Goal: Task Accomplishment & Management: Use online tool/utility

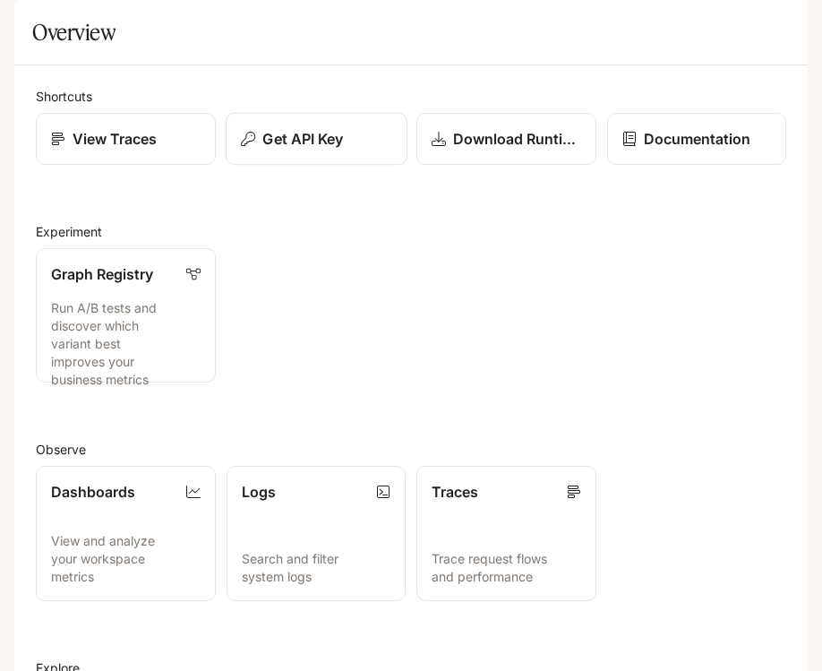
click at [280, 166] on button "Get API Key" at bounding box center [316, 139] width 182 height 53
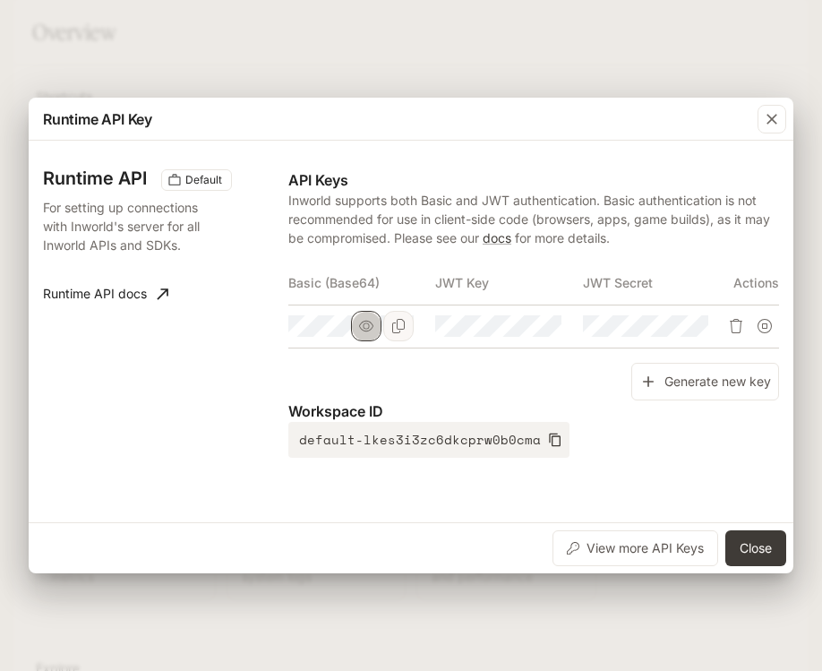
click at [369, 330] on icon "button" at bounding box center [366, 326] width 14 height 11
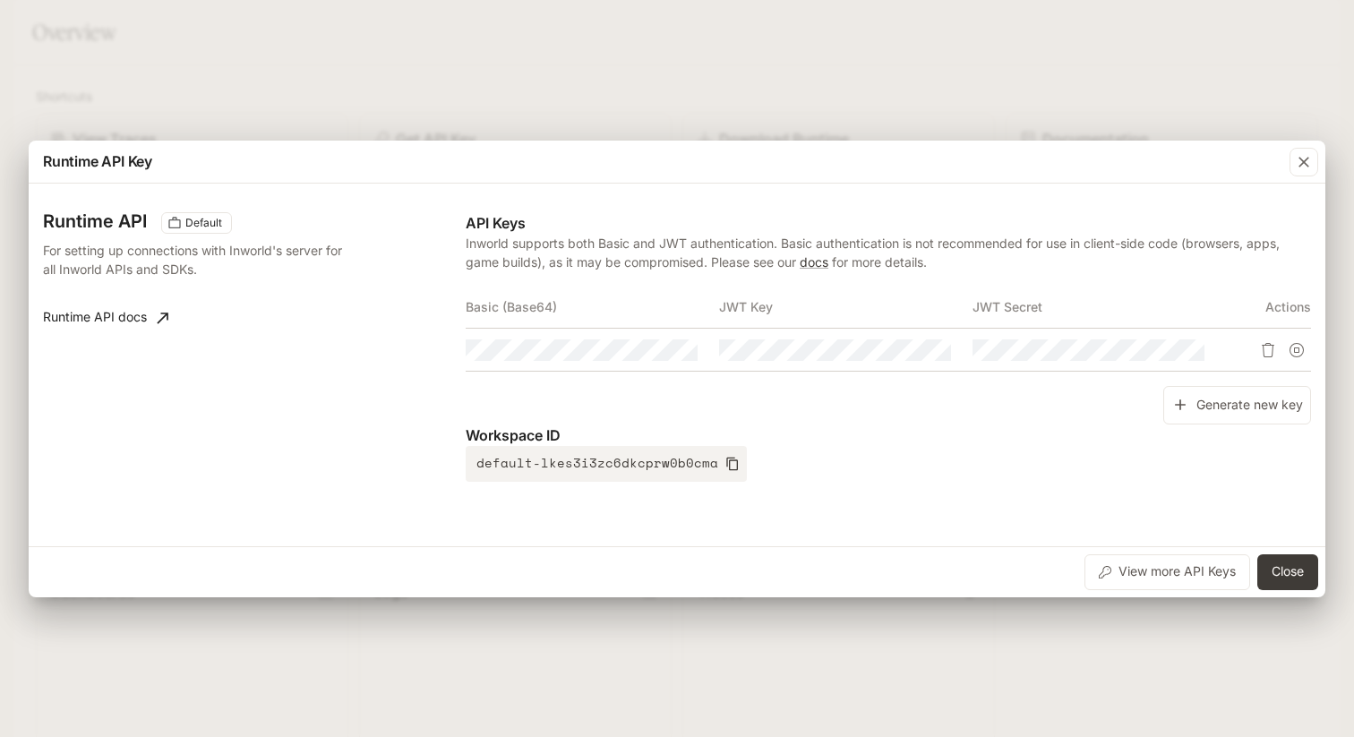
click at [821, 91] on div "Runtime API Key Runtime API Default For setting up connections with Inworld's s…" at bounding box center [677, 368] width 1354 height 737
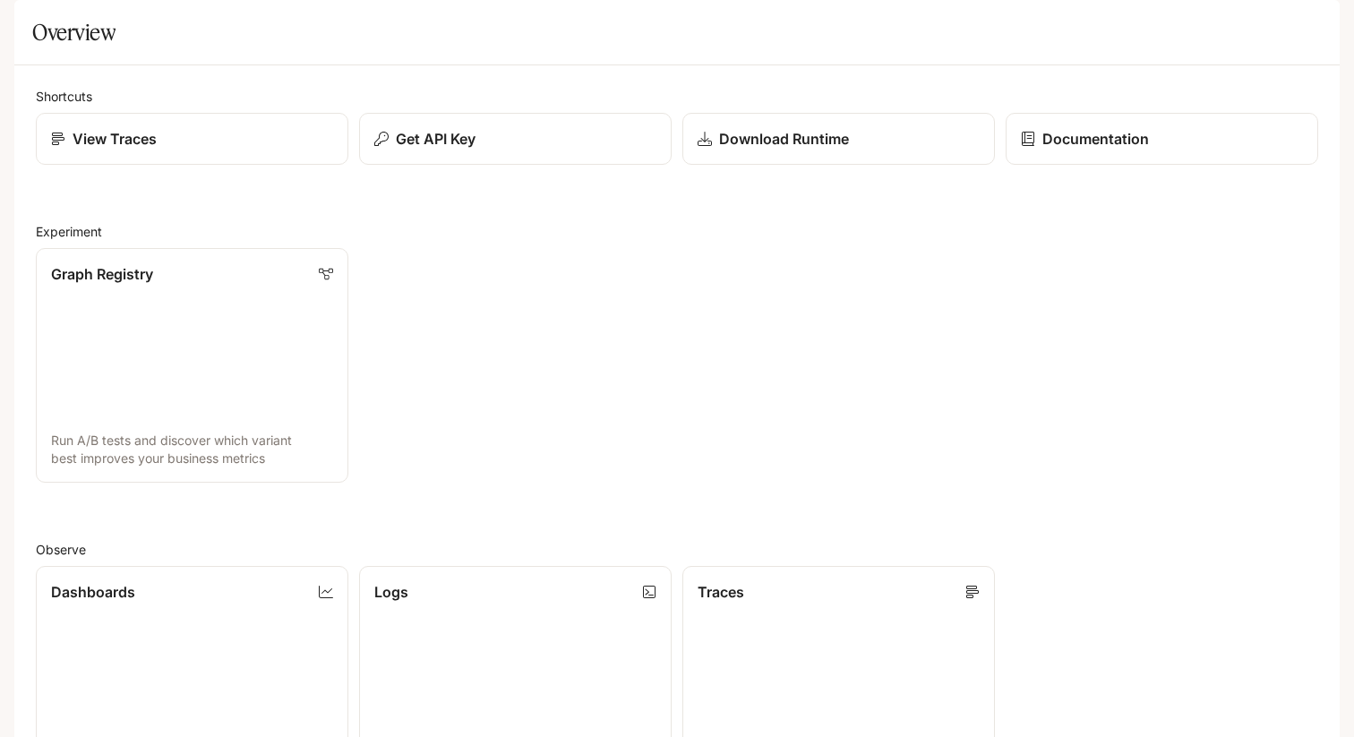
click at [28, 19] on icon "open drawer" at bounding box center [29, 25] width 16 height 13
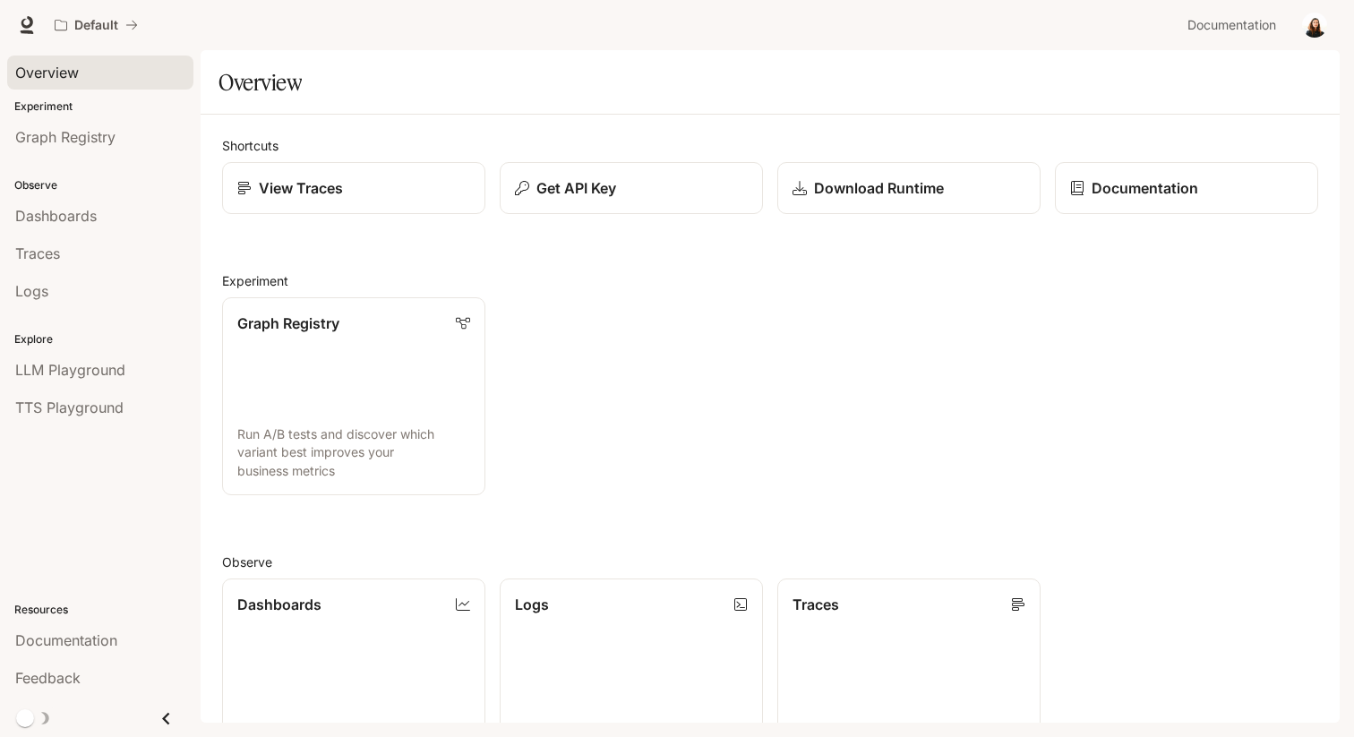
click at [84, 81] on div "Overview" at bounding box center [100, 72] width 170 height 21
click at [64, 68] on span "Overview" at bounding box center [47, 72] width 64 height 21
click at [501, 30] on div "Default" at bounding box center [614, 25] width 1134 height 36
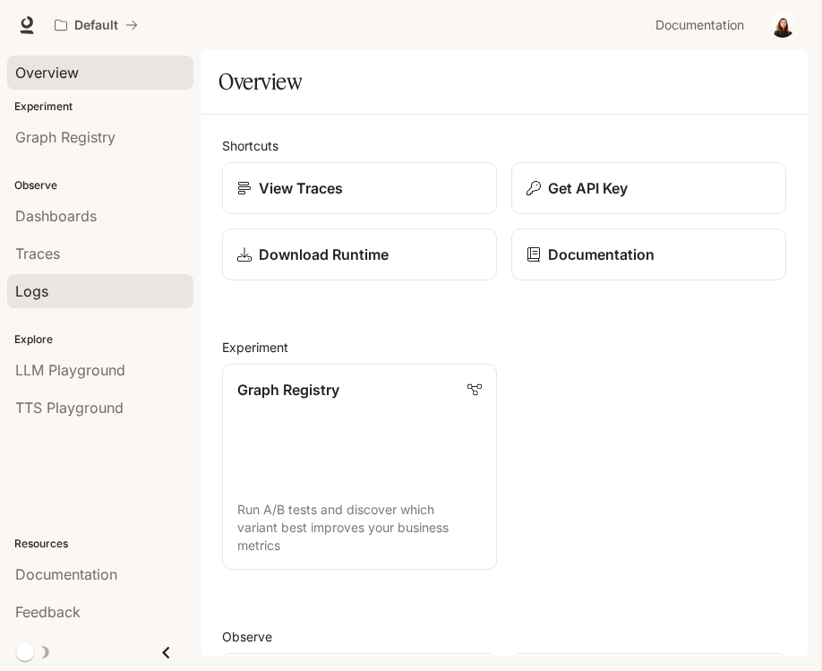
click at [39, 290] on span "Logs" at bounding box center [31, 290] width 33 height 21
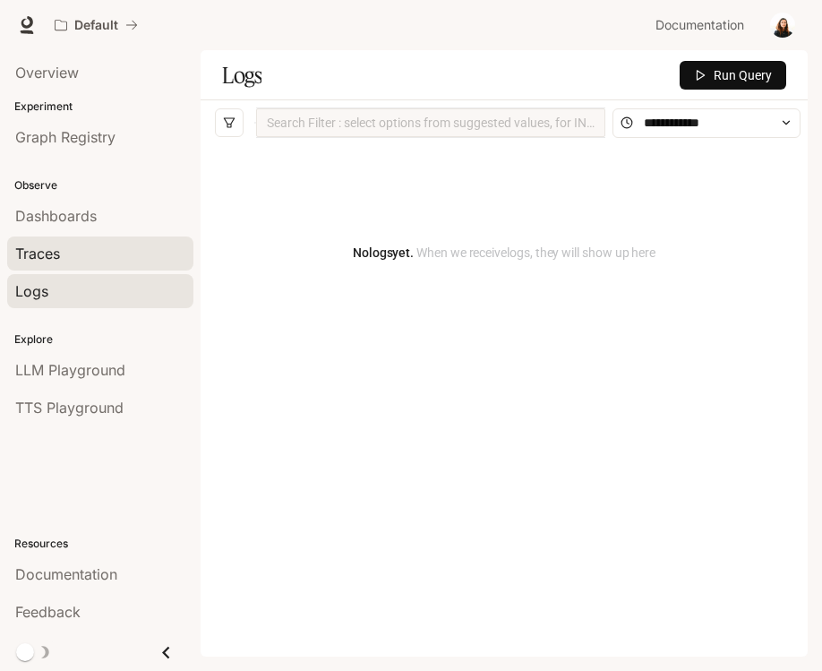
click at [41, 261] on span "Traces" at bounding box center [37, 253] width 45 height 21
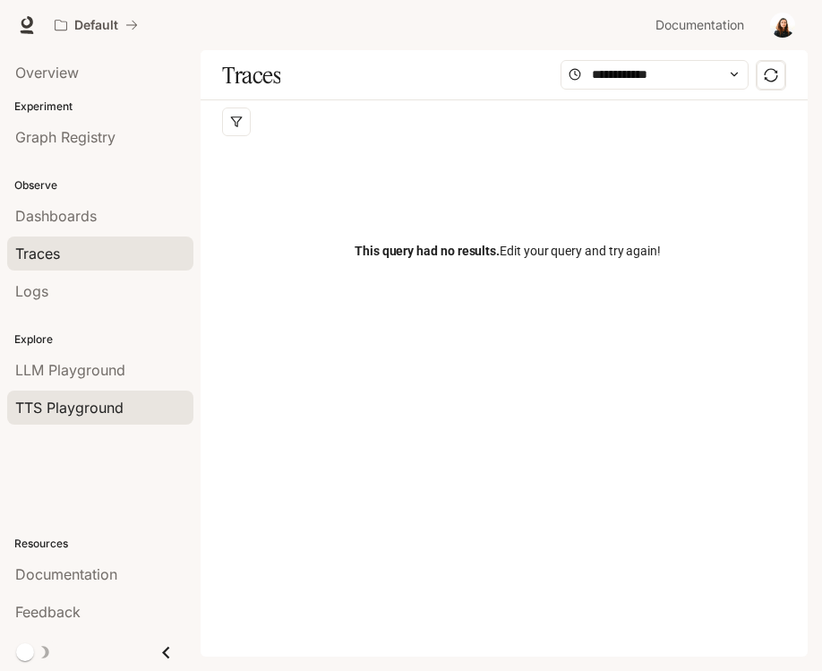
click at [63, 401] on span "TTS Playground" at bounding box center [69, 407] width 108 height 21
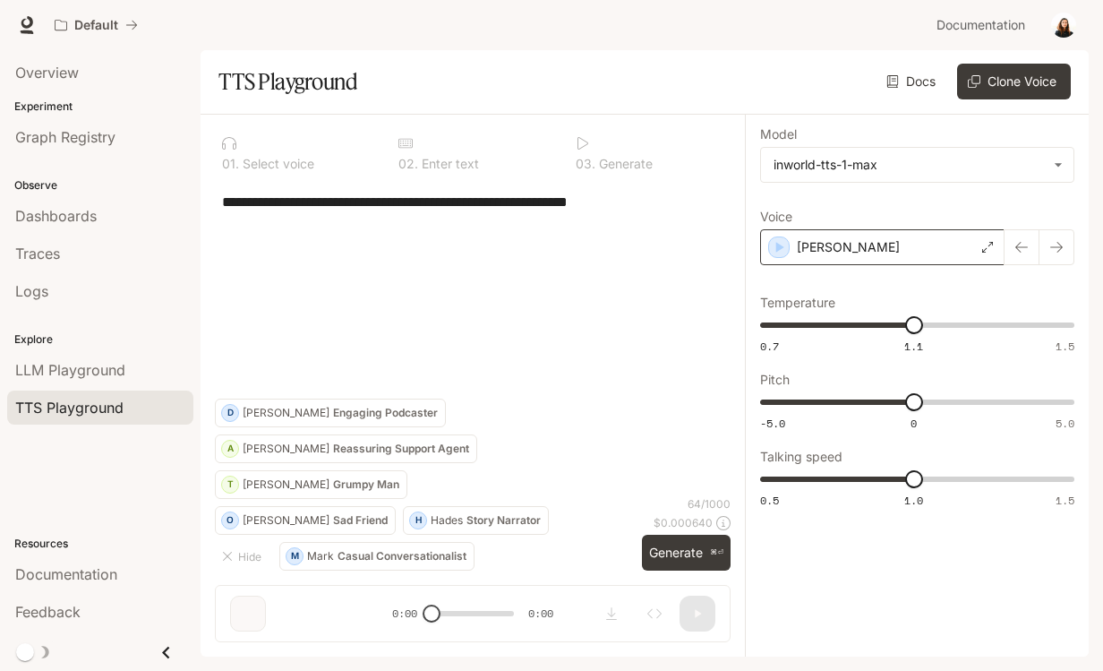
click at [821, 244] on div "[PERSON_NAME]" at bounding box center [882, 247] width 244 height 36
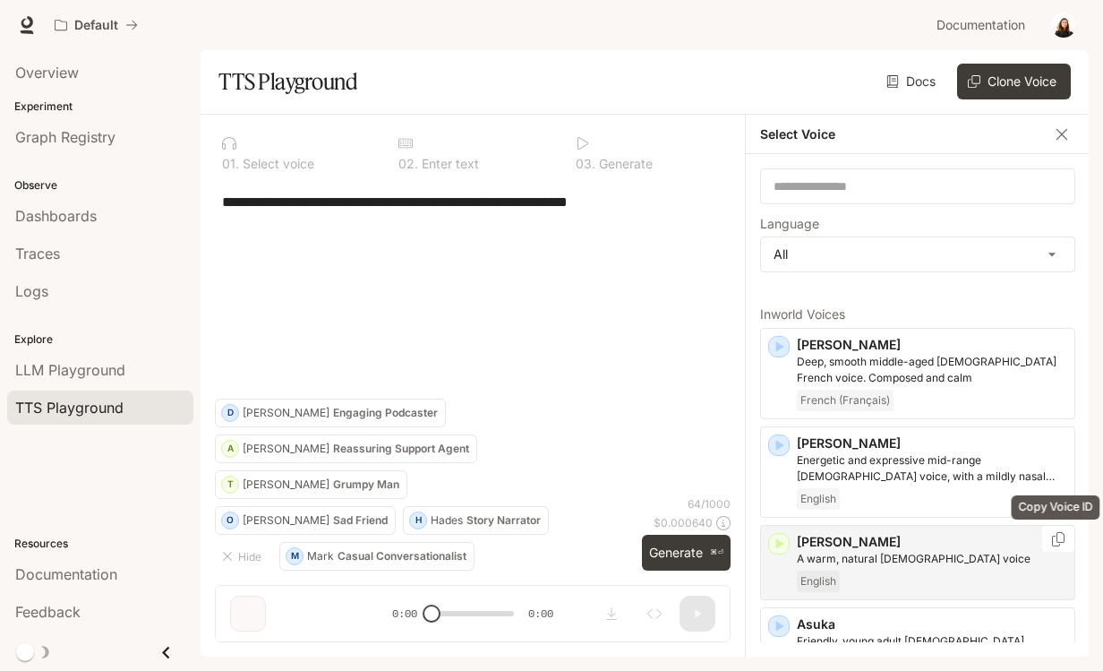
click at [821, 543] on icon "Copy Voice ID" at bounding box center [1058, 539] width 18 height 14
